Goal: Register for event/course

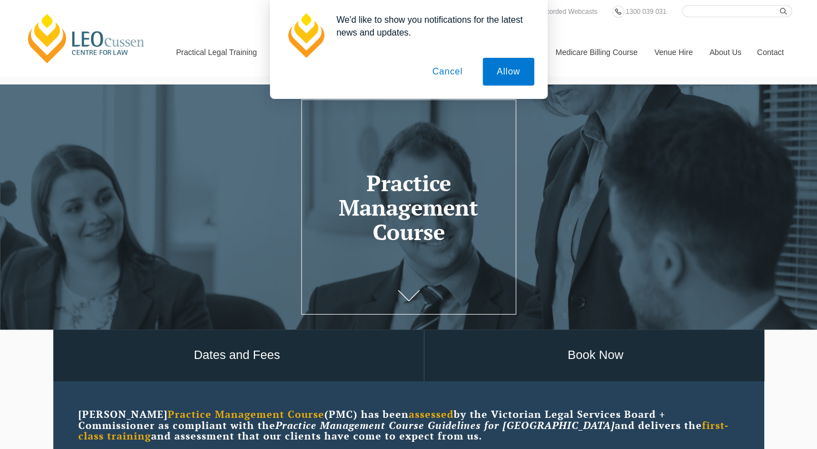
click at [454, 74] on button "Cancel" at bounding box center [447, 72] width 58 height 28
click at [448, 72] on button "Cancel" at bounding box center [447, 72] width 58 height 28
click at [445, 73] on button "Cancel" at bounding box center [447, 72] width 58 height 28
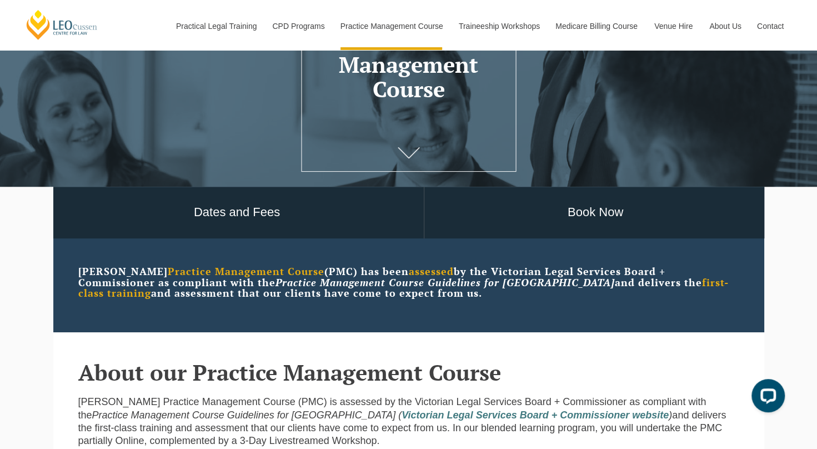
scroll to position [180, 0]
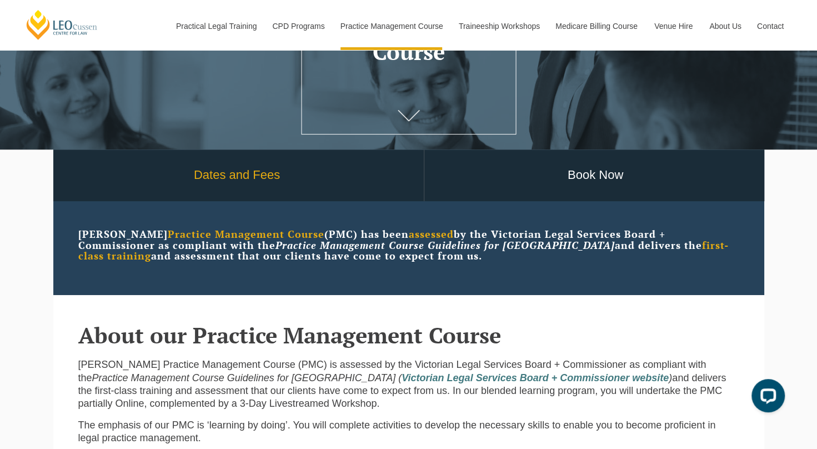
click at [255, 172] on link "Dates and Fees" at bounding box center [237, 175] width 373 height 52
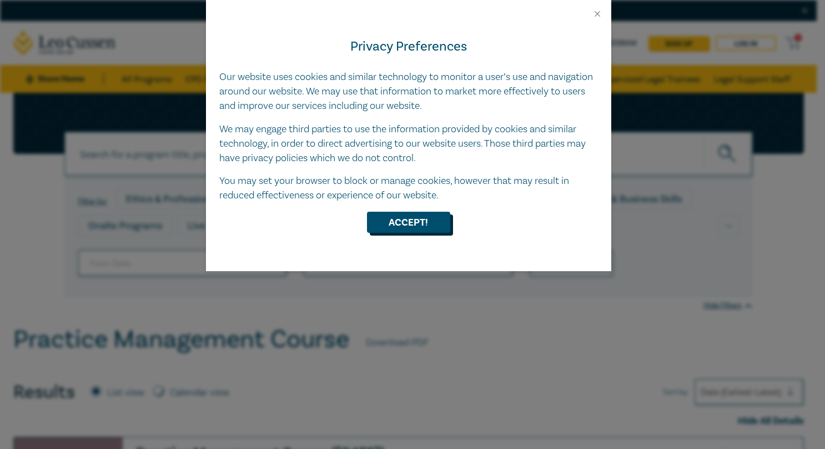
click at [403, 227] on button "Accept!" at bounding box center [408, 222] width 83 height 21
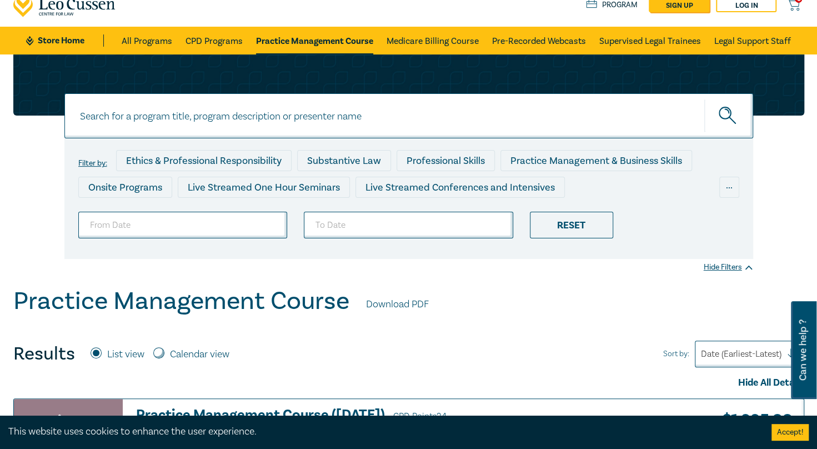
scroll to position [29, 0]
